Goal: Transaction & Acquisition: Purchase product/service

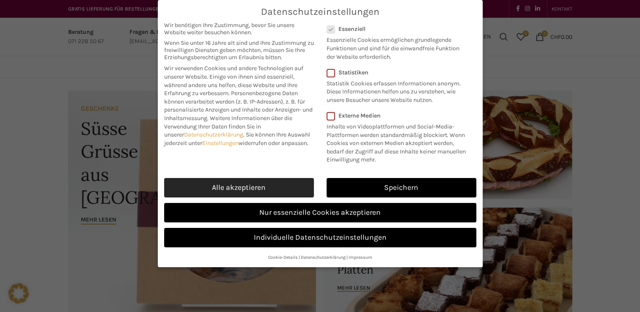
click at [240, 189] on link "Alle akzeptieren" at bounding box center [239, 187] width 150 height 19
checkbox input "true"
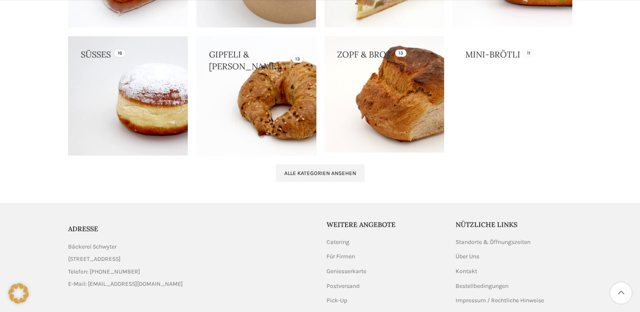
scroll to position [885, 0]
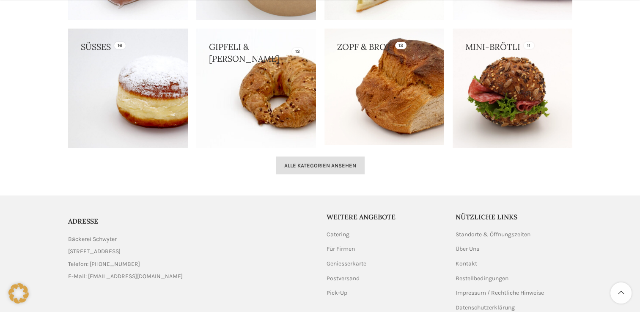
click at [320, 170] on link "Alle Kategorien ansehen" at bounding box center [320, 165] width 89 height 18
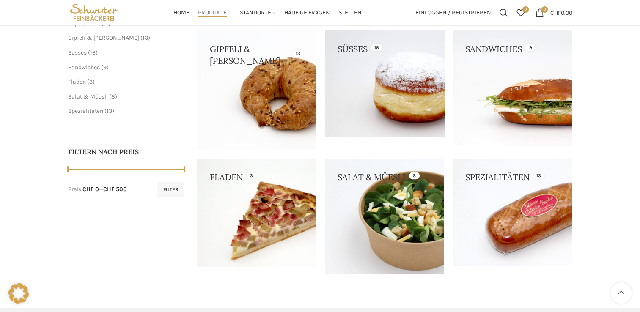
scroll to position [162, 0]
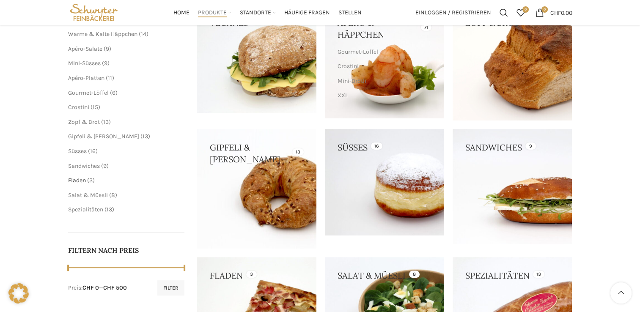
click at [71, 180] on span "Fladen" at bounding box center [77, 180] width 18 height 7
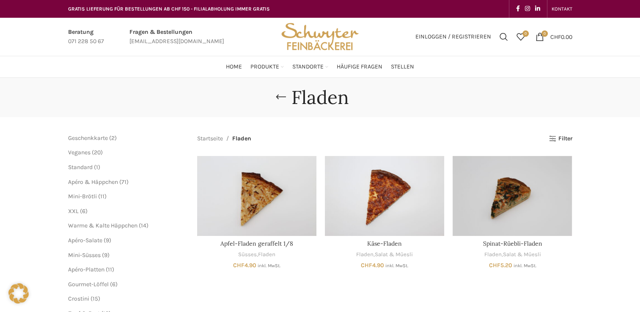
click at [79, 212] on span "6 6 Produkte" at bounding box center [83, 211] width 9 height 7
